Goal: Navigation & Orientation: Find specific page/section

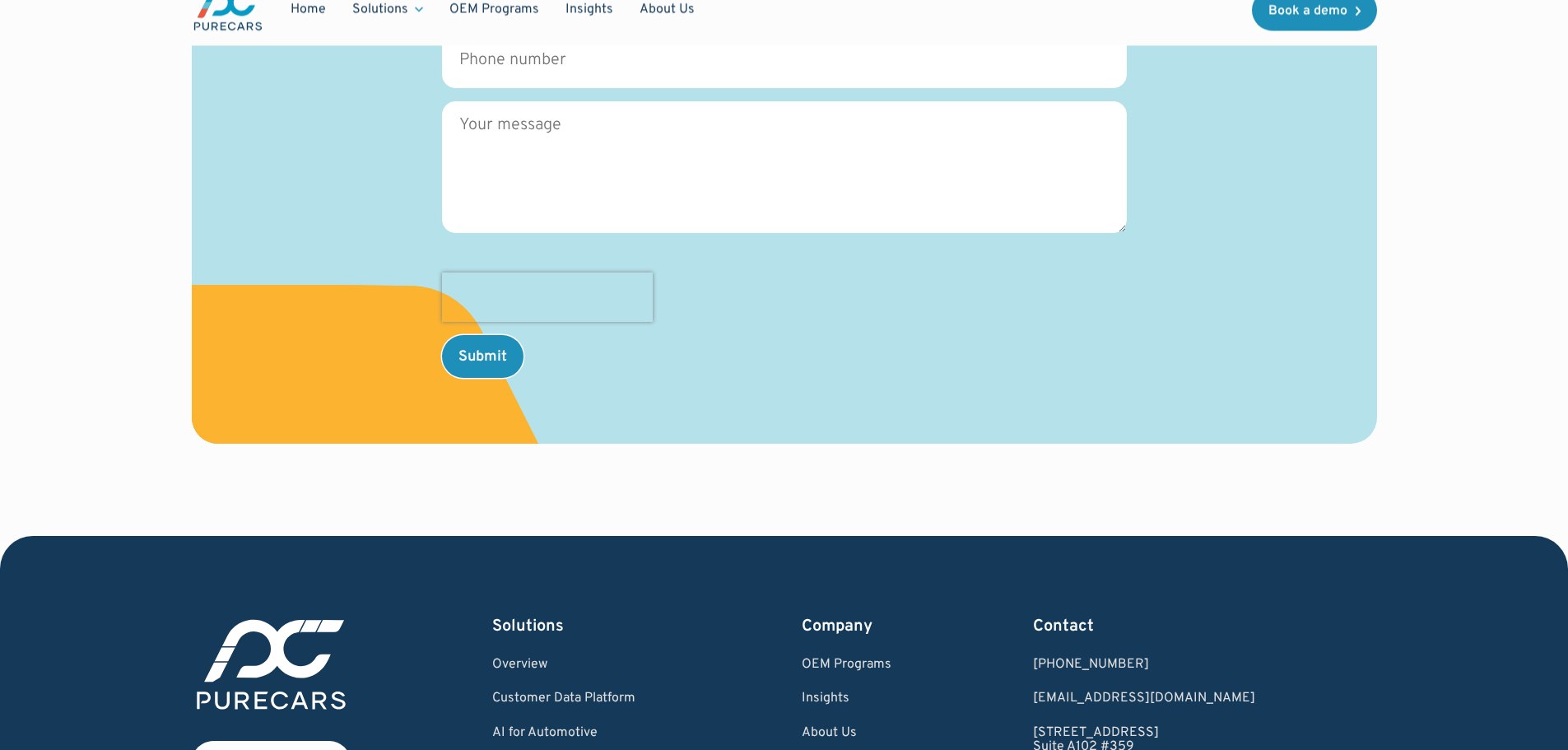
scroll to position [934, 0]
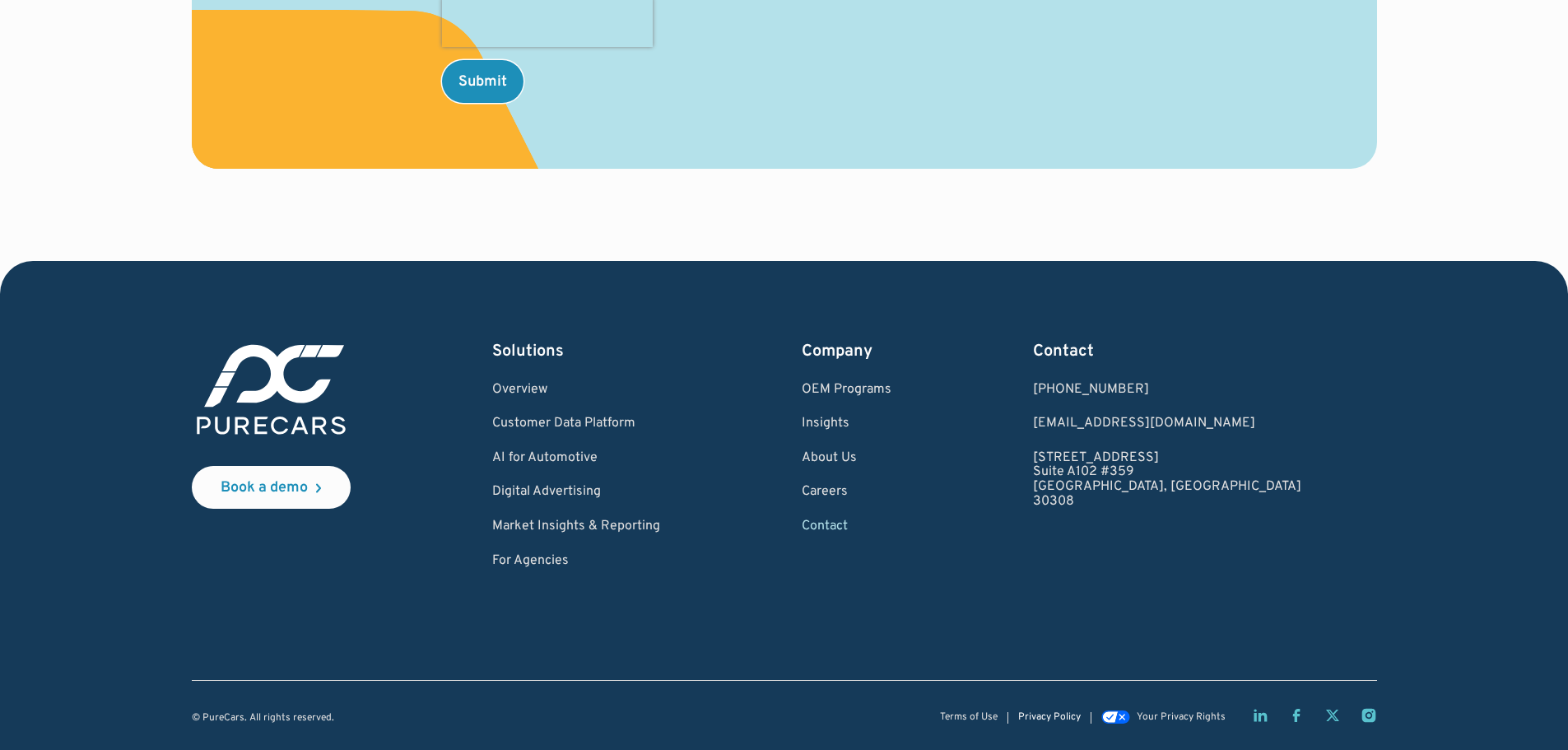
click at [1056, 715] on link "Privacy Policy" at bounding box center [1049, 717] width 63 height 10
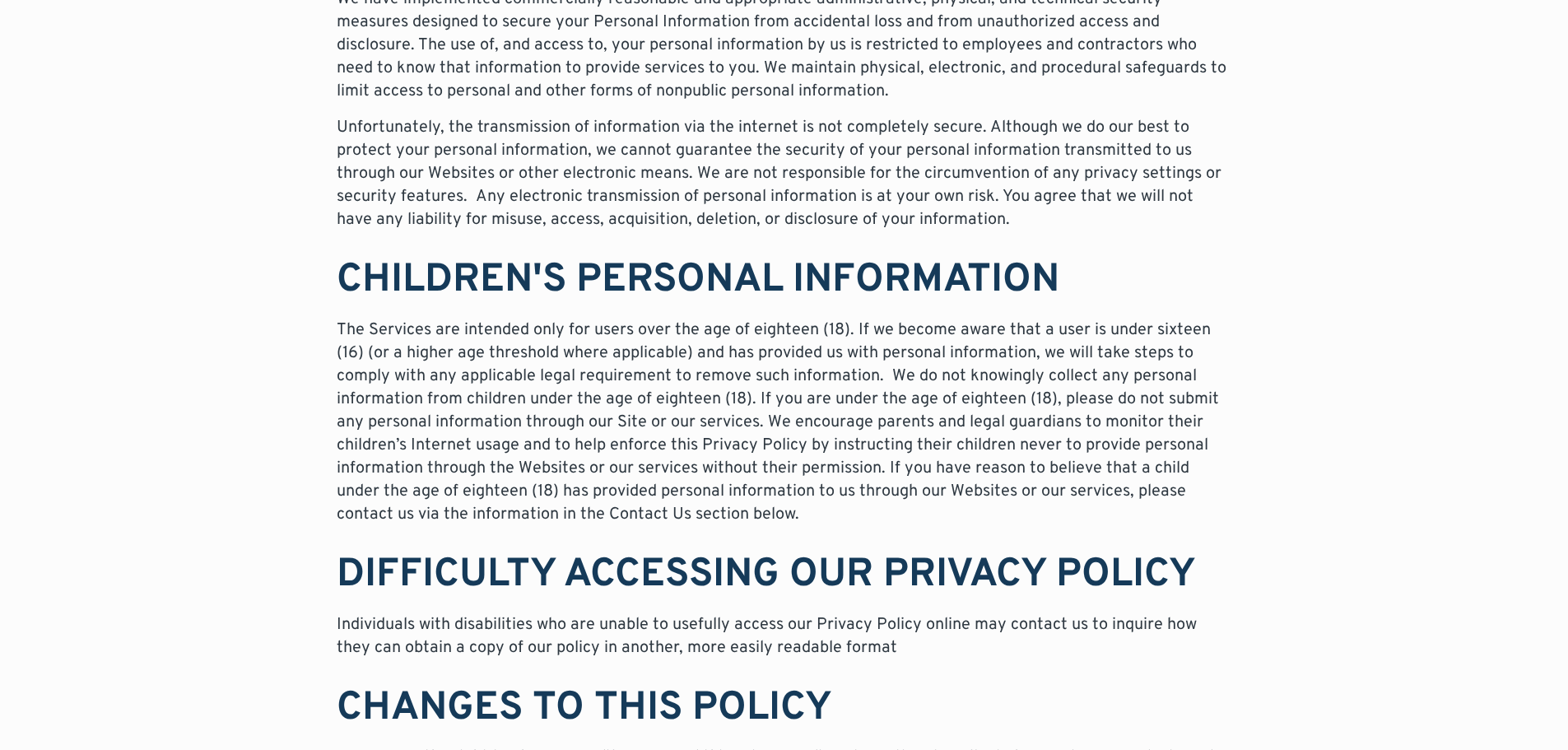
scroll to position [10591, 0]
